Goal: Task Accomplishment & Management: Manage account settings

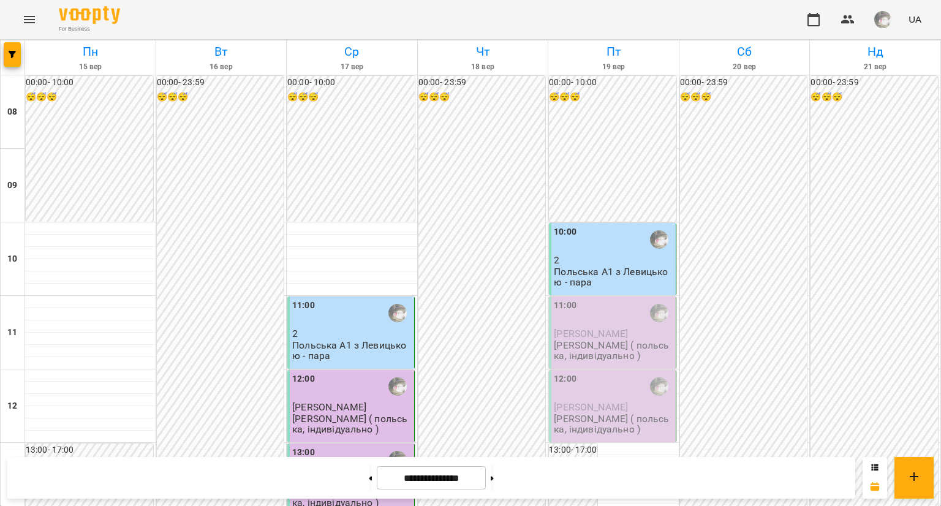
click at [584, 331] on span "[PERSON_NAME]" at bounding box center [591, 334] width 74 height 12
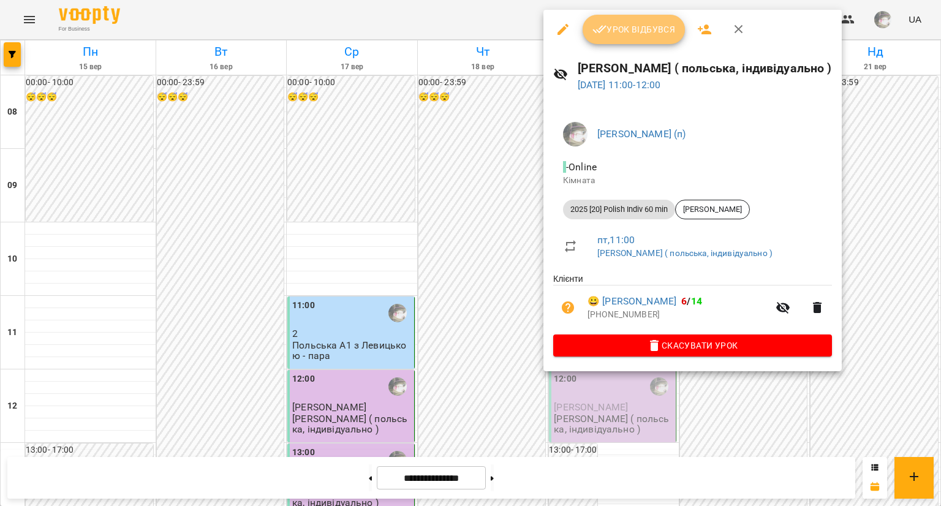
click at [639, 34] on span "Урок відбувся" at bounding box center [633, 29] width 83 height 15
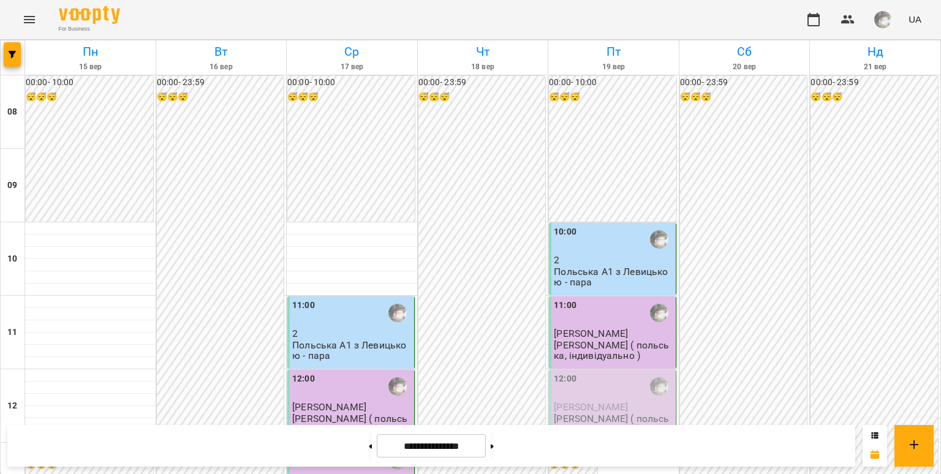
scroll to position [249, 0]
click at [554, 413] on p "[PERSON_NAME] ( польська, індивідуально )" at bounding box center [613, 423] width 119 height 21
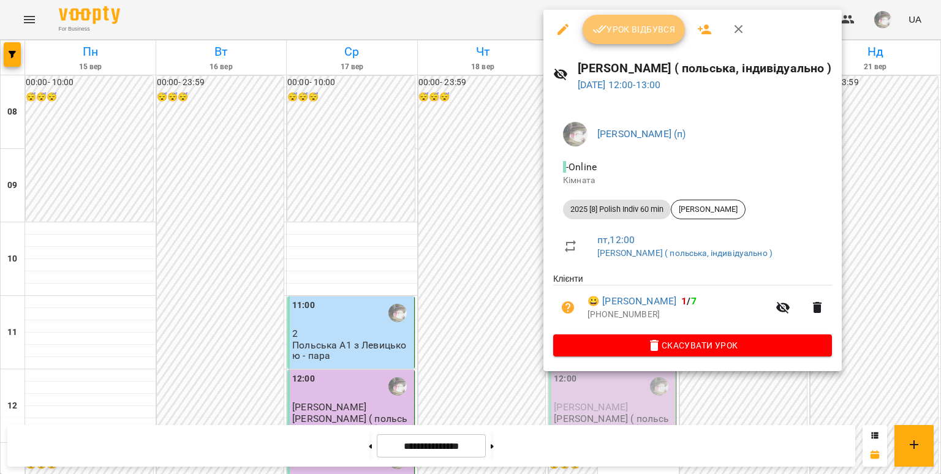
click at [637, 37] on button "Урок відбувся" at bounding box center [633, 29] width 103 height 29
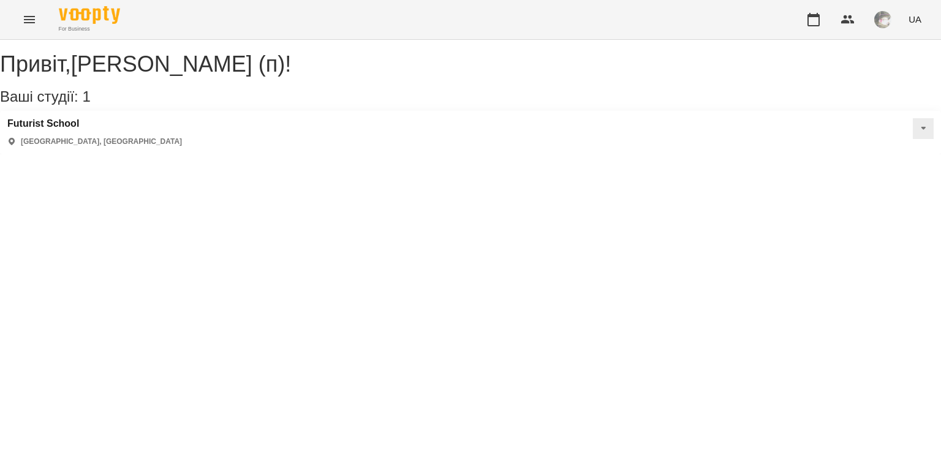
click at [34, 23] on icon "Menu" at bounding box center [29, 19] width 15 height 15
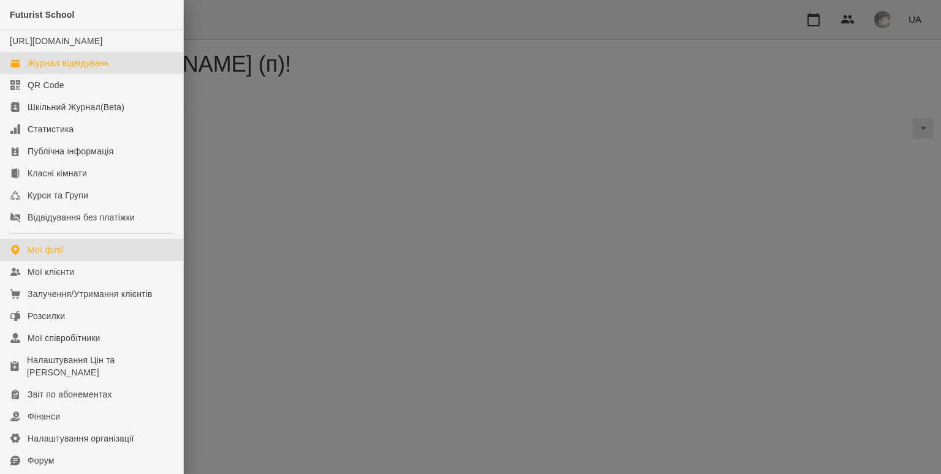
click at [71, 69] on div "Журнал відвідувань" at bounding box center [68, 63] width 81 height 12
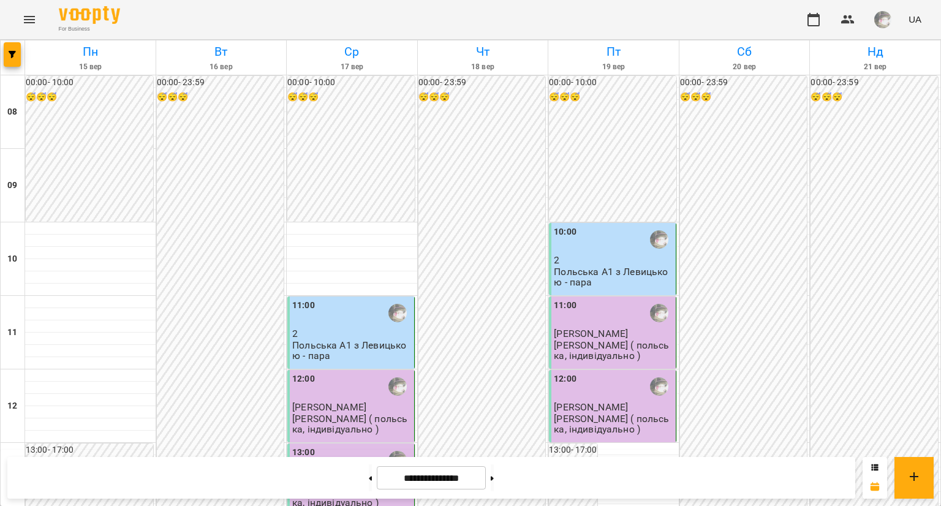
scroll to position [722, 0]
